Goal: Transaction & Acquisition: Book appointment/travel/reservation

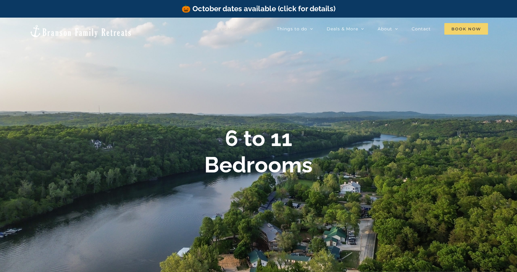
click at [459, 26] on span "Book Now" at bounding box center [466, 29] width 44 height 12
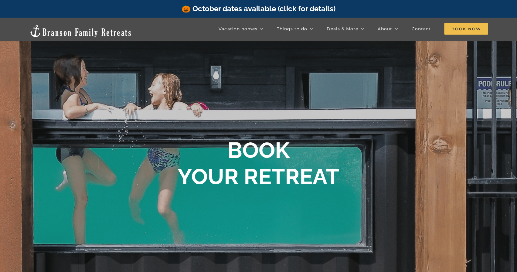
click at [223, 12] on link "🎃 October dates available (click for details)" at bounding box center [258, 8] width 154 height 9
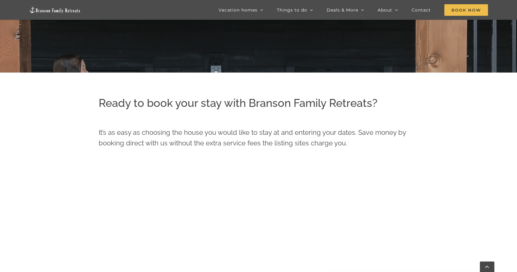
scroll to position [217, 0]
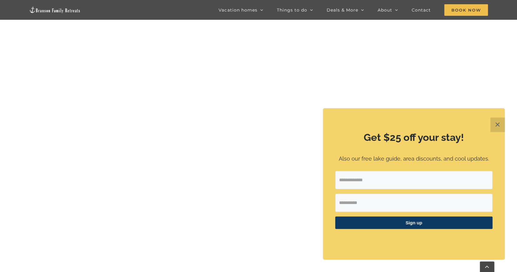
scroll to position [369, 0]
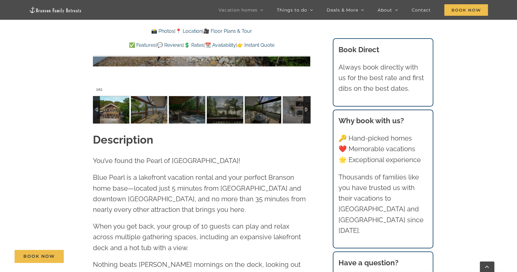
scroll to position [549, 0]
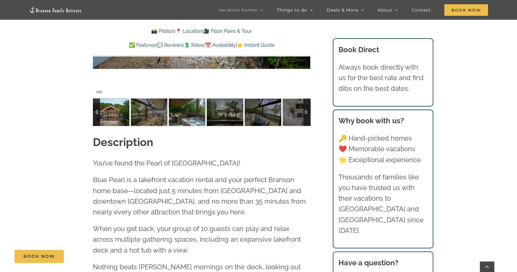
click at [180, 108] on img at bounding box center [187, 112] width 36 height 27
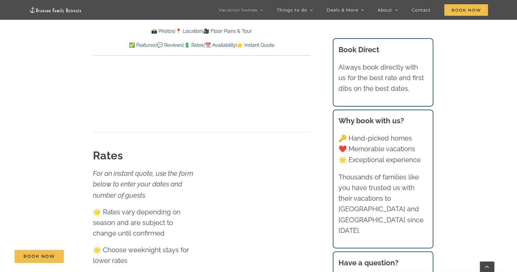
scroll to position [3408, 0]
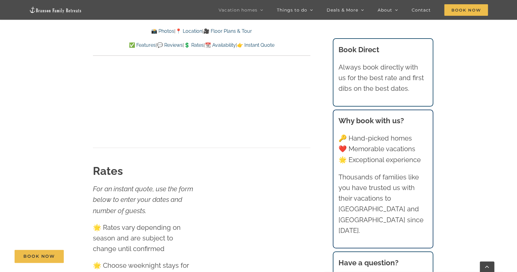
click at [220, 252] on div "Book Now" at bounding box center [263, 256] width 497 height 13
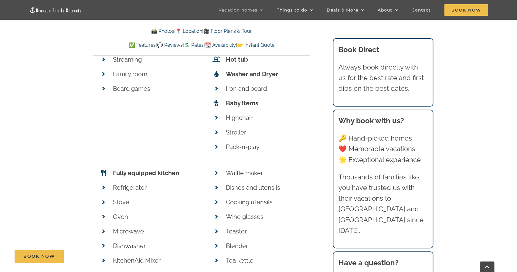
scroll to position [2555, 0]
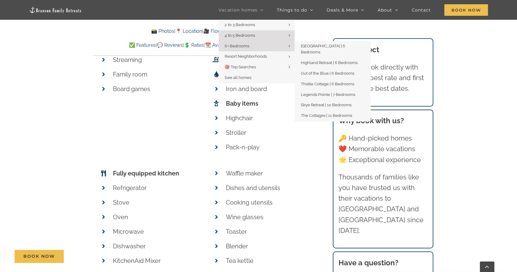
click at [226, 47] on span "6+ Bedrooms" at bounding box center [237, 46] width 24 height 5
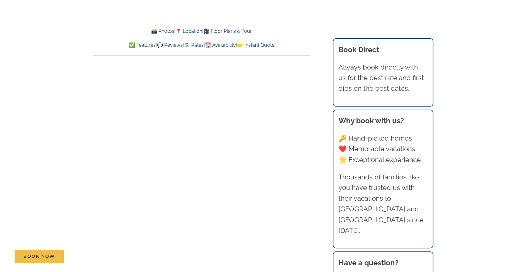
scroll to position [2555, 0]
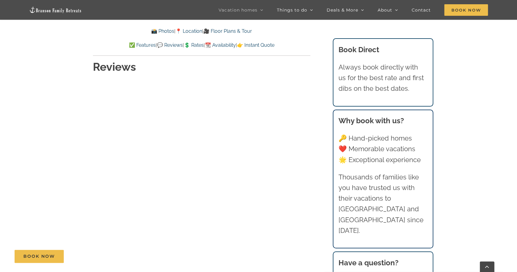
click at [231, 46] on link "📆 Availability" at bounding box center [220, 45] width 31 height 6
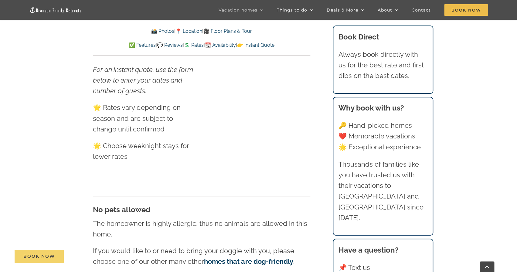
click at [37, 255] on span "Book Now" at bounding box center [39, 256] width 32 height 5
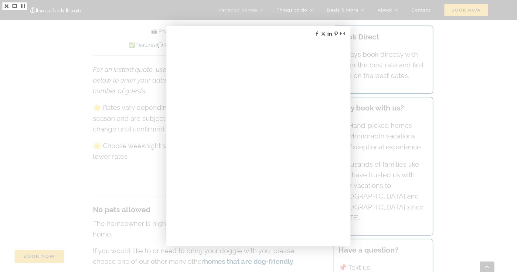
click at [137, 146] on div at bounding box center [258, 136] width 517 height 272
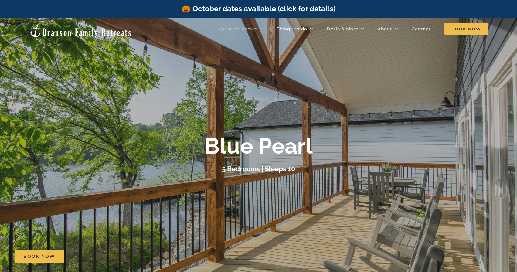
click at [255, 180] on div at bounding box center [258, 154] width 517 height 272
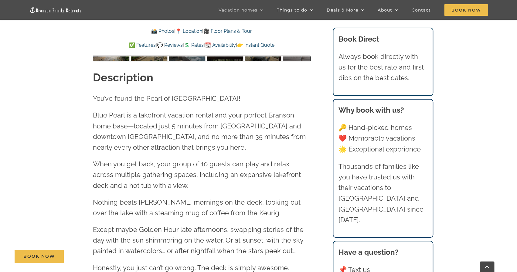
scroll to position [612, 0]
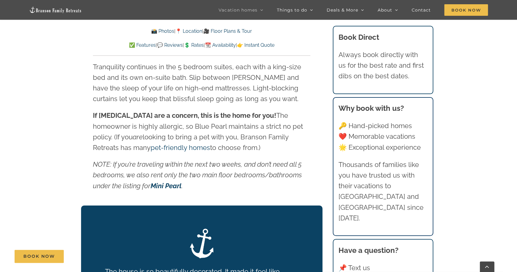
click at [255, 180] on p "NOTE: If you’re traveling within the next two weeks, and don’t need all 5 bedro…" at bounding box center [201, 175] width 217 height 32
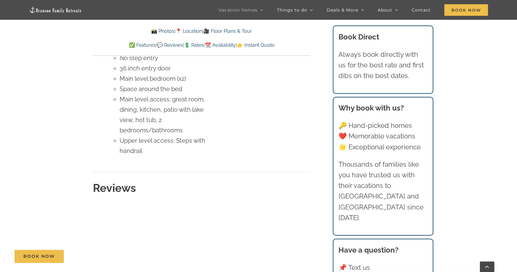
scroll to position [2851, 0]
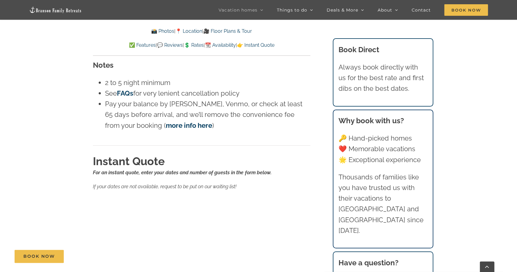
scroll to position [3768, 0]
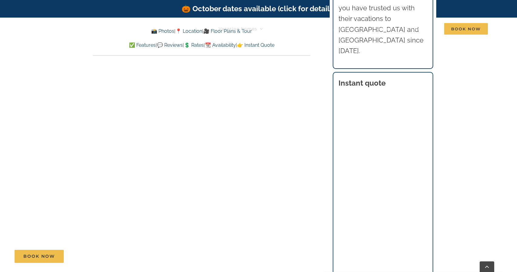
scroll to position [384, 0]
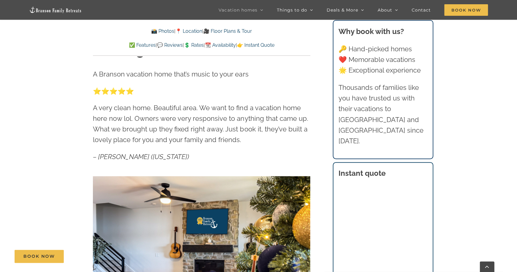
scroll to position [309, 0]
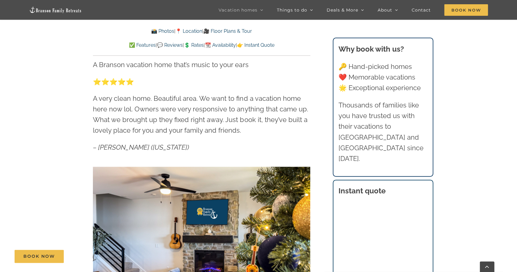
click at [350, 253] on div "Book Now" at bounding box center [263, 256] width 497 height 13
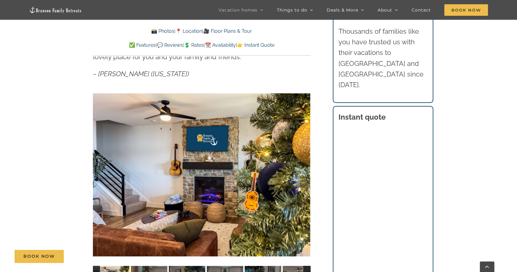
scroll to position [383, 0]
